Goal: Communication & Community: Answer question/provide support

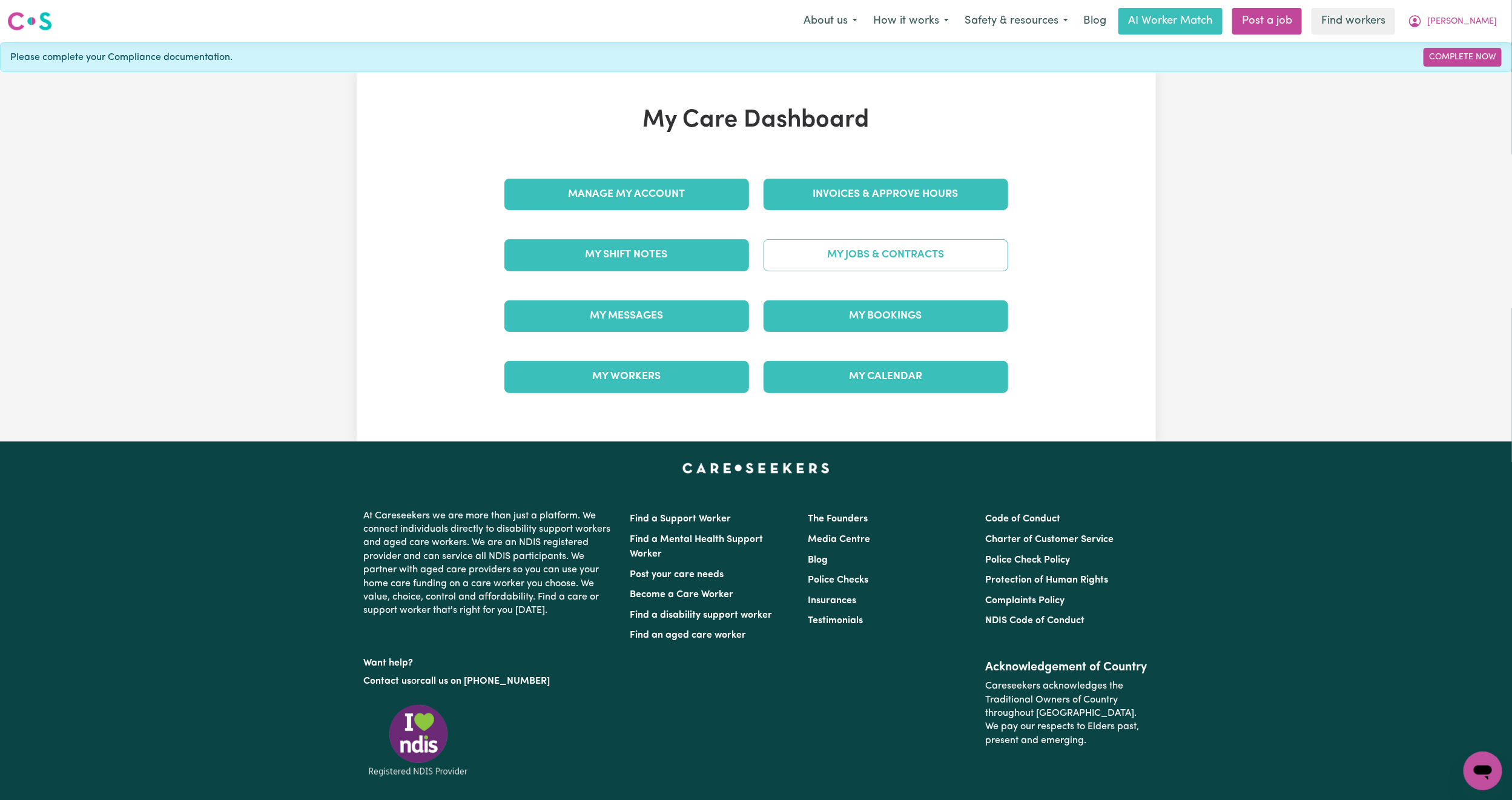
click at [842, 258] on link "My Jobs & Contracts" at bounding box center [886, 255] width 244 height 31
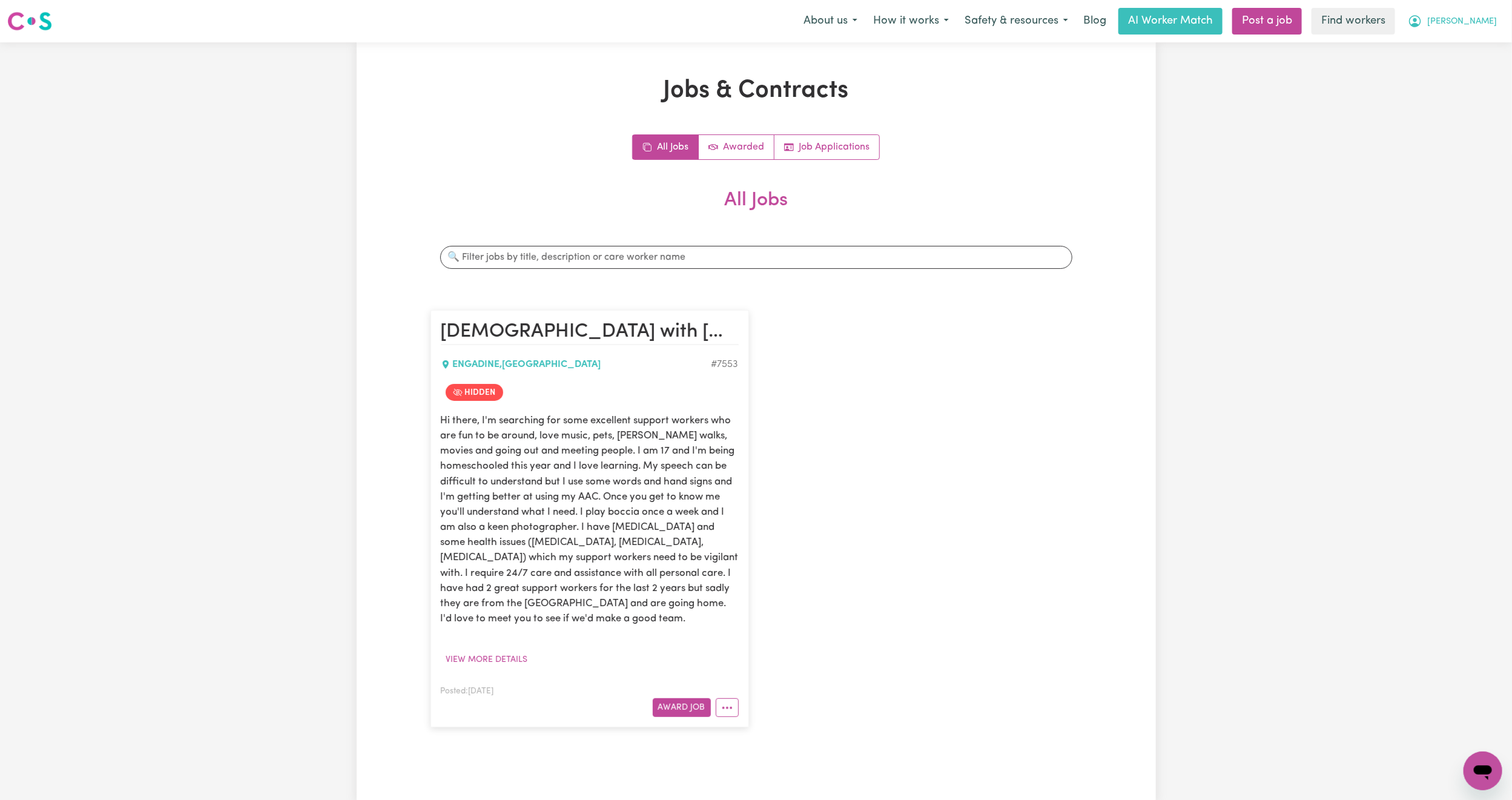
click at [1495, 24] on span "[PERSON_NAME]" at bounding box center [1462, 21] width 70 height 13
click at [1454, 49] on link "My Dashboard" at bounding box center [1456, 47] width 96 height 23
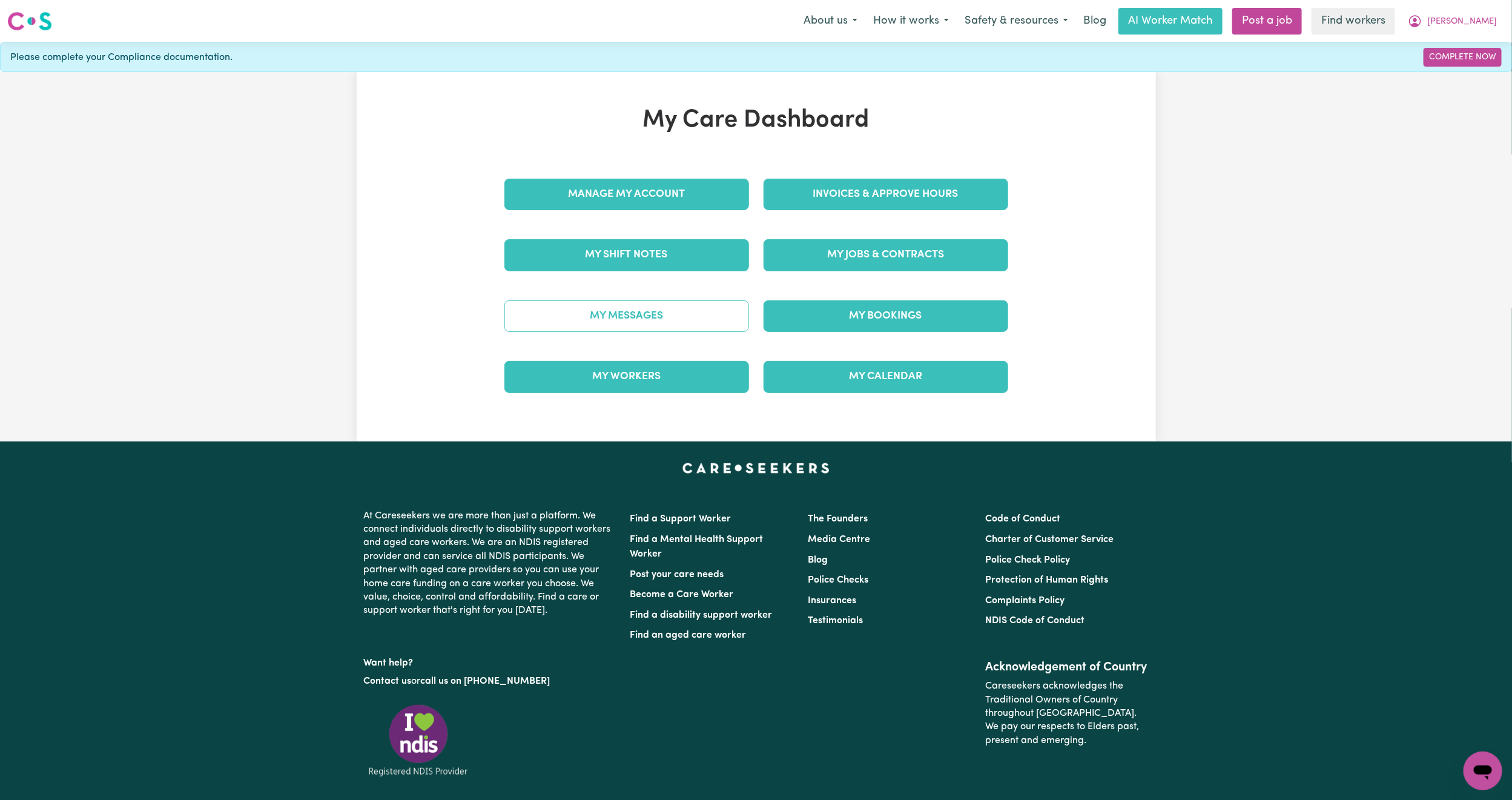
click at [583, 321] on link "My Messages" at bounding box center [627, 316] width 244 height 31
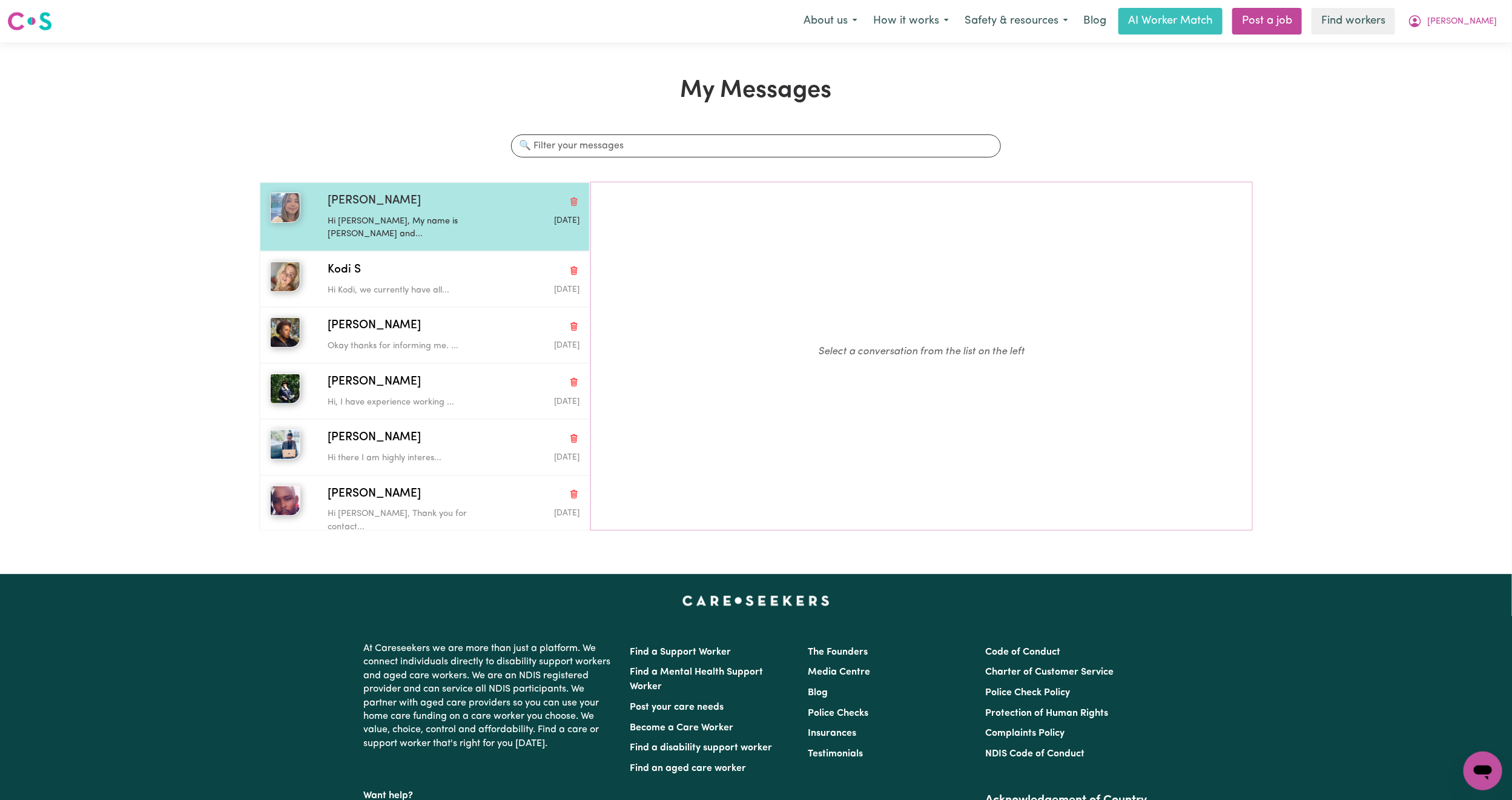
click at [381, 215] on p "Hi [PERSON_NAME], My name is [PERSON_NAME] and..." at bounding box center [411, 228] width 168 height 26
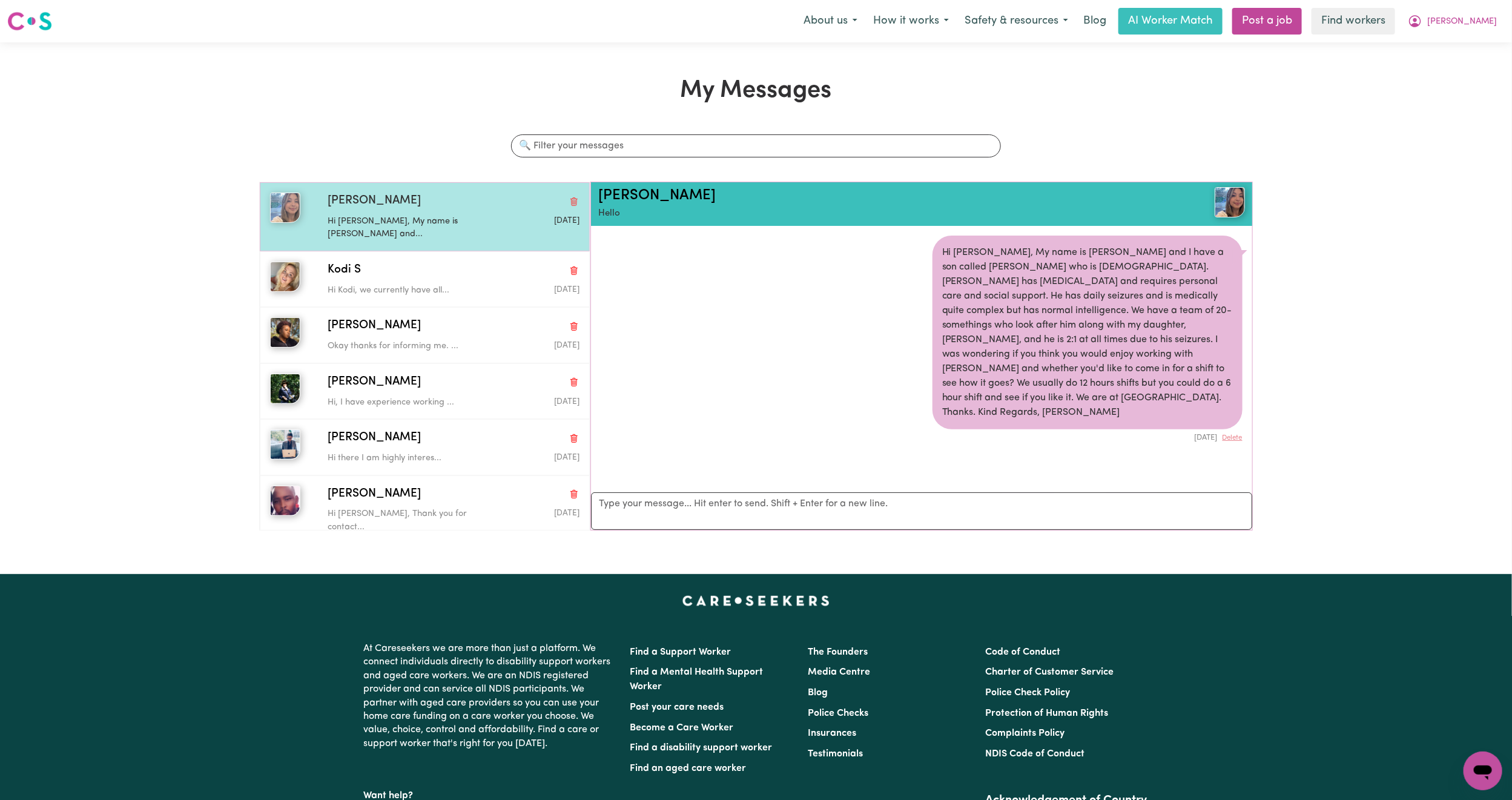
scroll to position [8, 0]
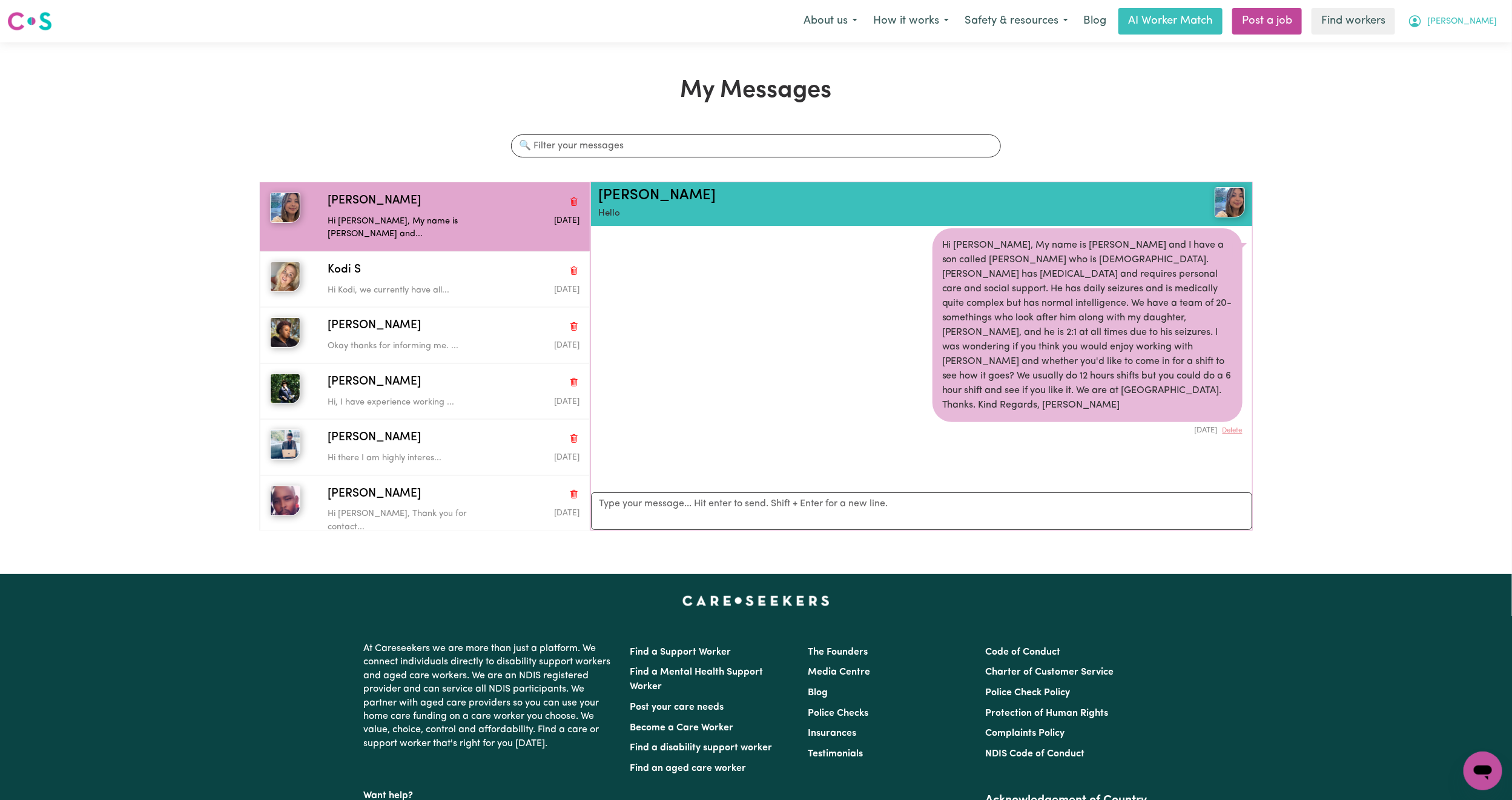
click at [1487, 17] on span "[PERSON_NAME]" at bounding box center [1462, 21] width 70 height 13
click at [1481, 78] on link "Logout" at bounding box center [1456, 70] width 96 height 23
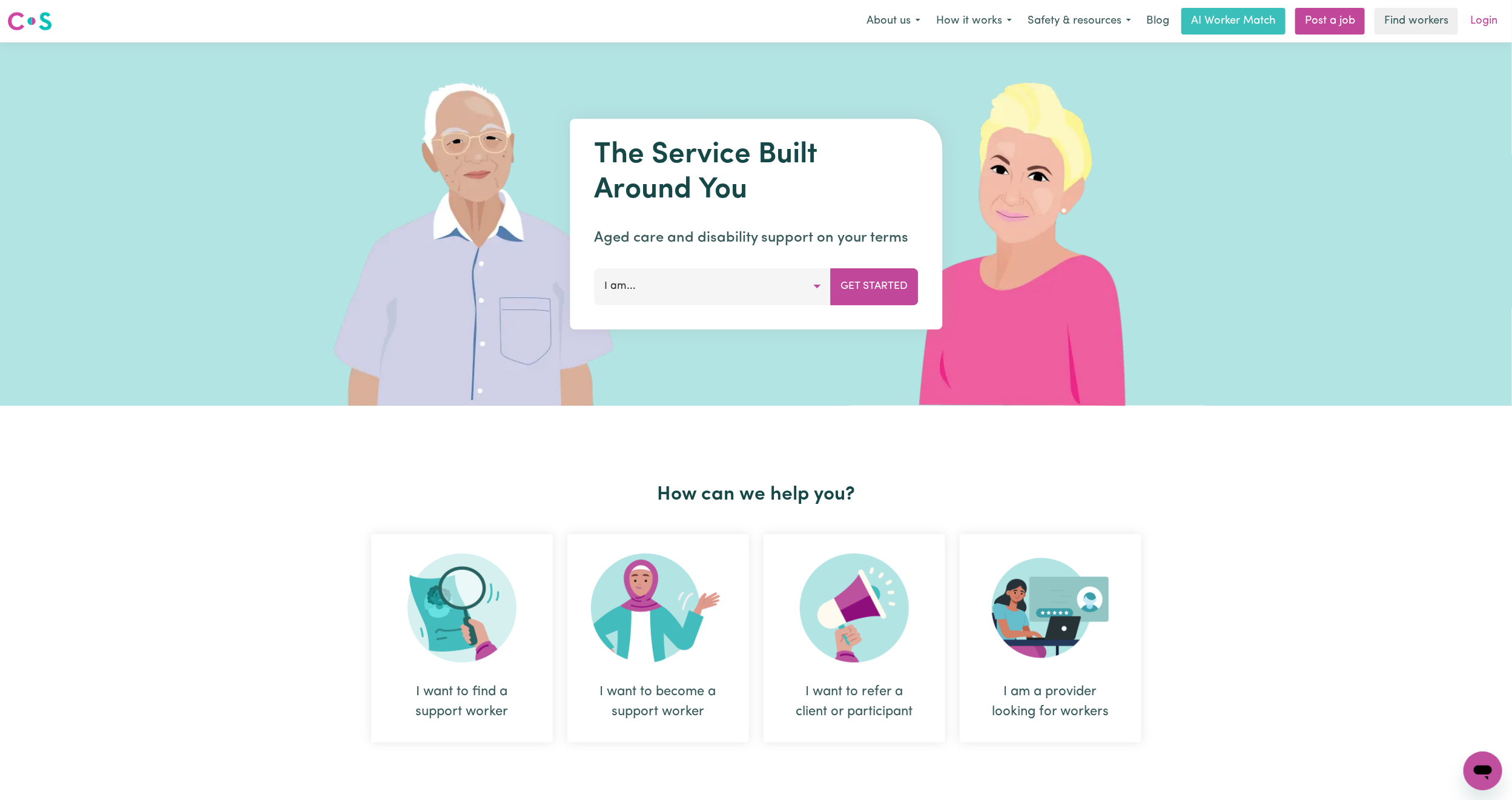
click at [1494, 13] on link "Login" at bounding box center [1484, 21] width 42 height 27
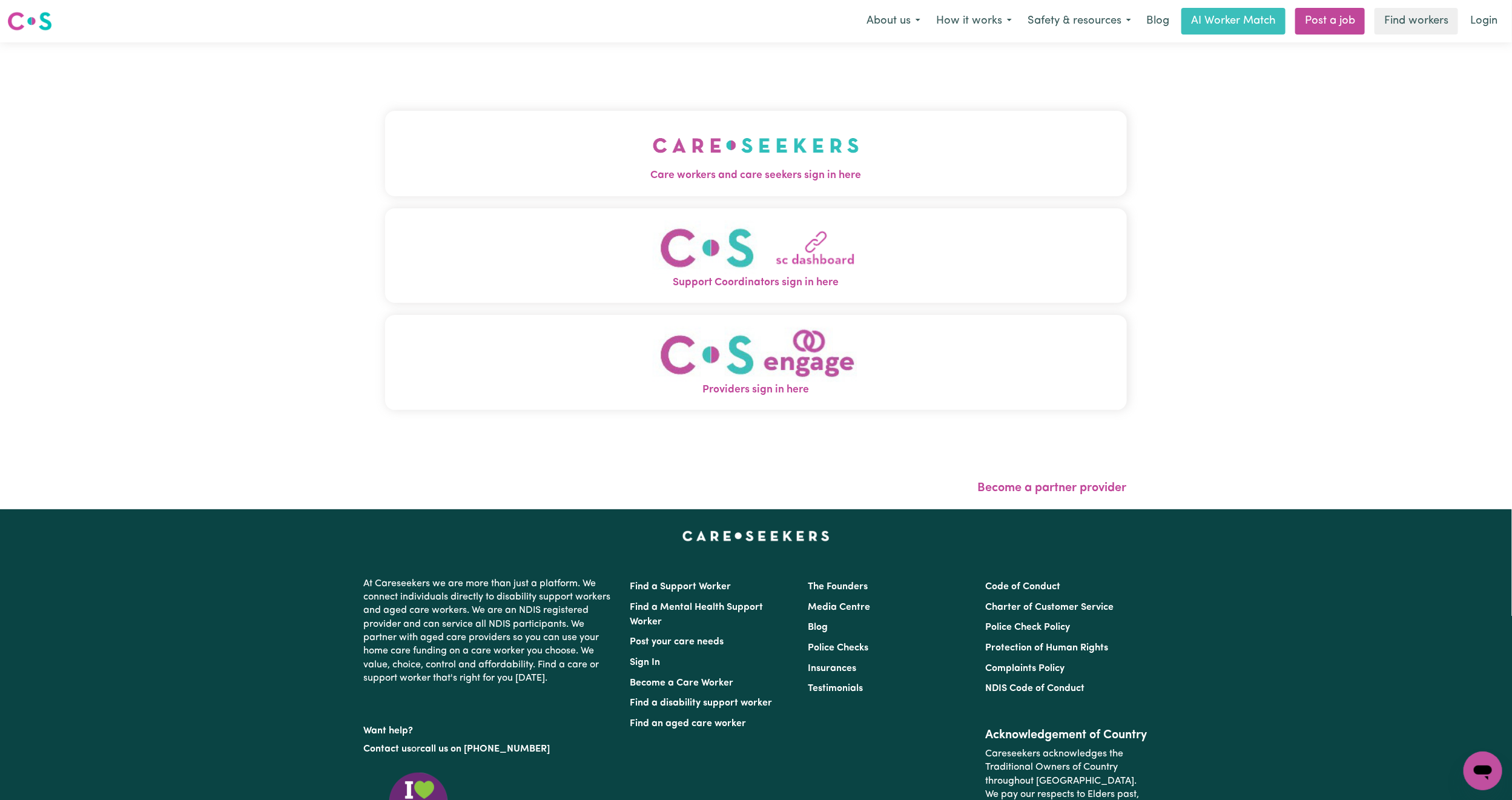
click at [529, 175] on span "Care workers and care seekers sign in here" at bounding box center [756, 176] width 742 height 16
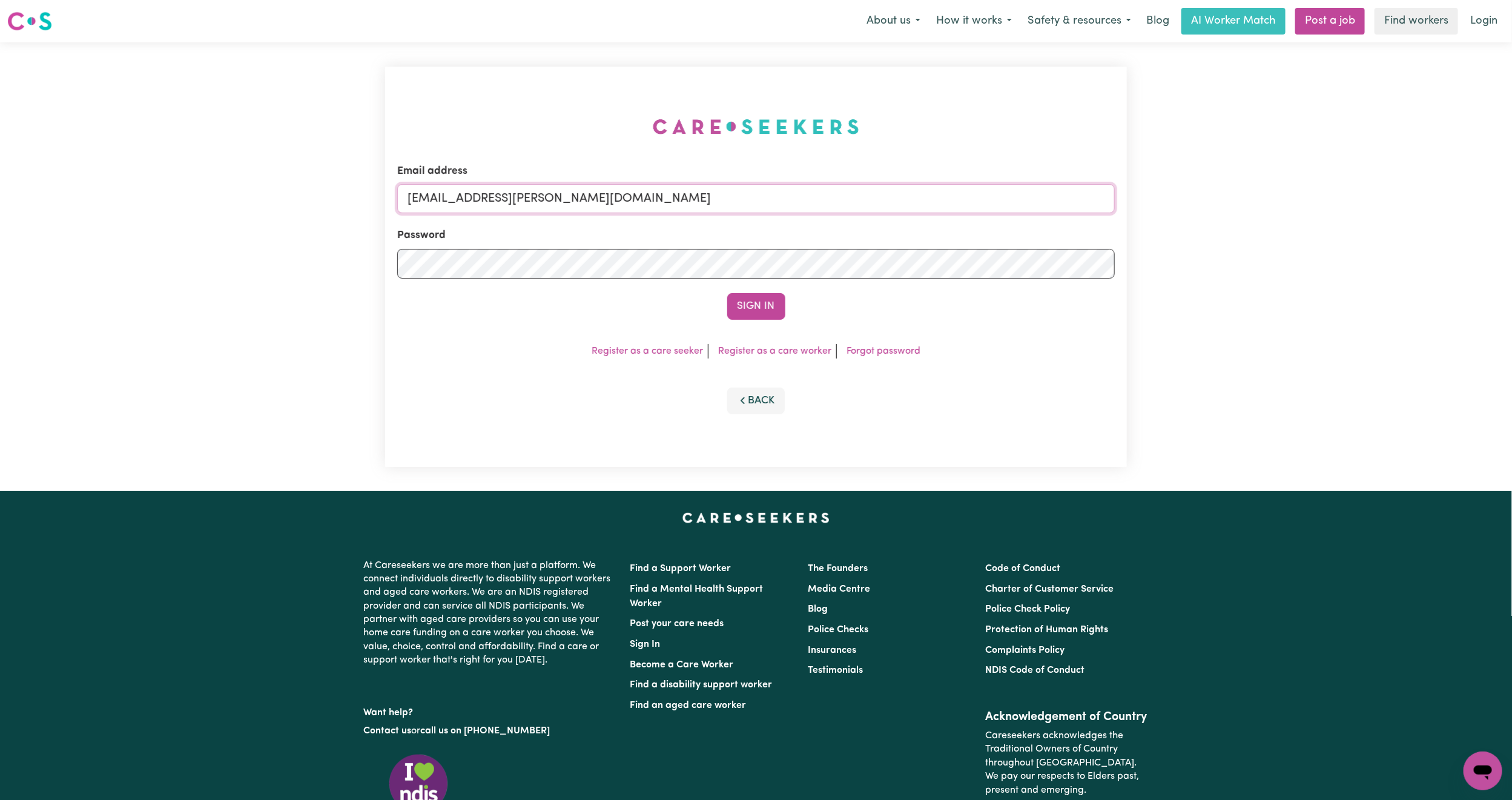
click at [489, 203] on input "[EMAIL_ADDRESS][PERSON_NAME][DOMAIN_NAME]" at bounding box center [756, 198] width 718 height 29
drag, startPoint x: 472, startPoint y: 198, endPoint x: 823, endPoint y: 212, distance: 351.3
click at [823, 212] on input "[EMAIL_ADDRESS][PERSON_NAME][DOMAIN_NAME]" at bounding box center [756, 198] width 718 height 29
type input "[EMAIL_ADDRESS][DOMAIN_NAME]"
click at [727, 293] on button "Sign In" at bounding box center [756, 307] width 58 height 27
